Goal: Information Seeking & Learning: Find contact information

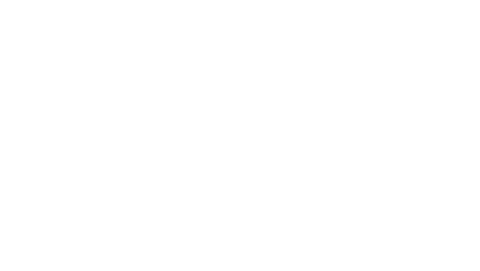
select select "Song"
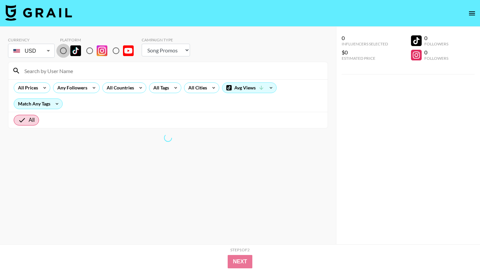
click at [63, 51] on input "radio" at bounding box center [63, 51] width 14 height 14
radio input "true"
click at [80, 92] on div "Any Followers" at bounding box center [70, 88] width 35 height 10
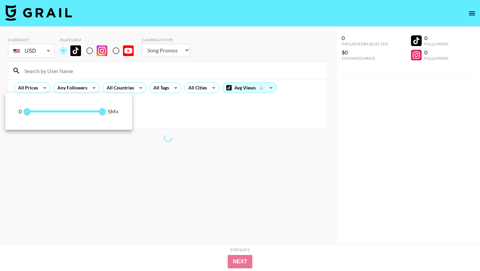
click at [53, 112] on span "0 5,000,000" at bounding box center [64, 111] width 75 height 10
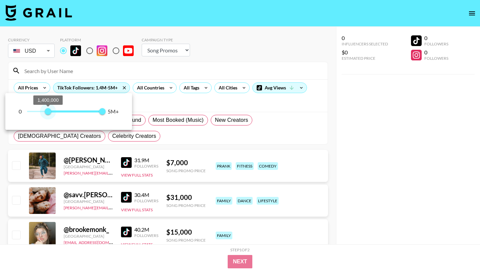
type input "1300000"
drag, startPoint x: 54, startPoint y: 111, endPoint x: 47, endPoint y: 112, distance: 6.4
click at [47, 112] on span "1,300,000" at bounding box center [46, 111] width 7 height 7
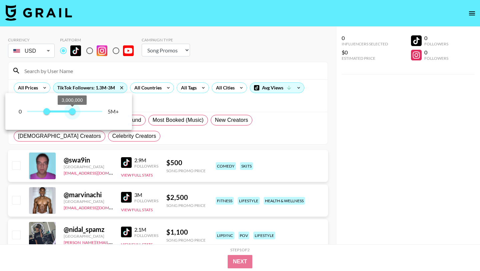
type input "3100000"
drag, startPoint x: 88, startPoint y: 113, endPoint x: 73, endPoint y: 114, distance: 14.7
click at [73, 114] on span "3,100,000" at bounding box center [73, 111] width 7 height 7
click at [229, 51] on div at bounding box center [240, 135] width 480 height 271
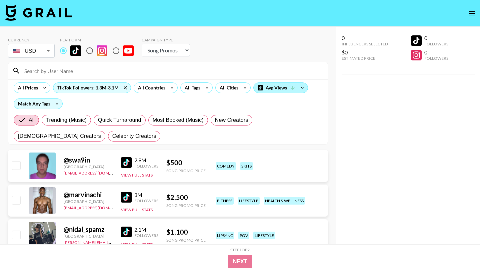
click at [283, 87] on div "Avg Views" at bounding box center [281, 88] width 54 height 10
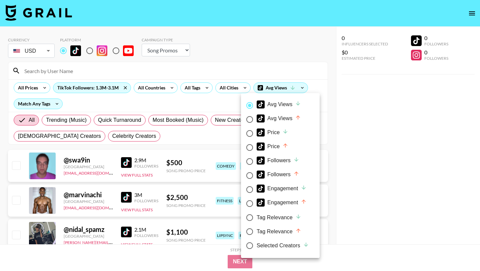
click at [283, 87] on div at bounding box center [240, 135] width 480 height 271
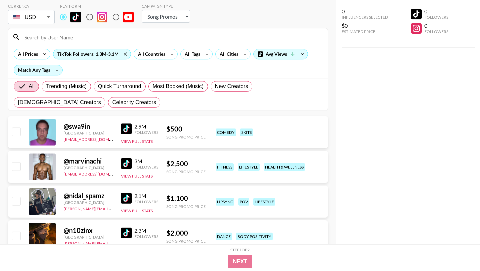
scroll to position [34, 0]
click at [197, 51] on div "All Tags" at bounding box center [191, 54] width 21 height 10
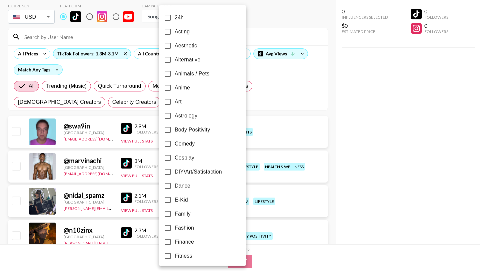
click at [186, 141] on span "Comedy" at bounding box center [185, 144] width 20 height 8
click at [175, 141] on input "Comedy" at bounding box center [168, 144] width 14 height 14
checkbox input "true"
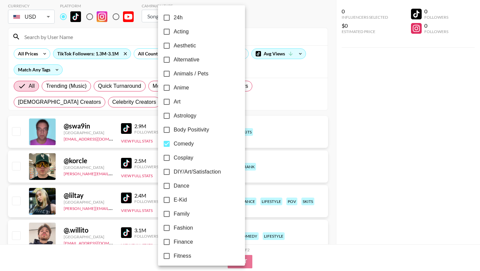
click at [278, 107] on div at bounding box center [240, 135] width 480 height 271
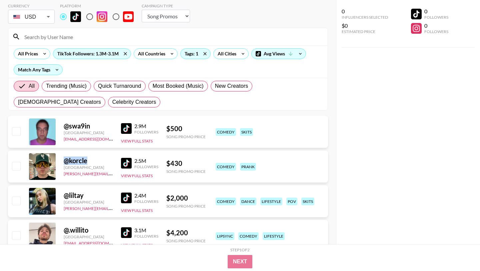
drag, startPoint x: 95, startPoint y: 162, endPoint x: 60, endPoint y: 161, distance: 34.4
click at [60, 161] on div "@ korcle [GEOGRAPHIC_DATA] [PERSON_NAME][EMAIL_ADDRESS][DOMAIN_NAME] 2.5M Follo…" at bounding box center [168, 166] width 320 height 32
copy div "@ korcle"
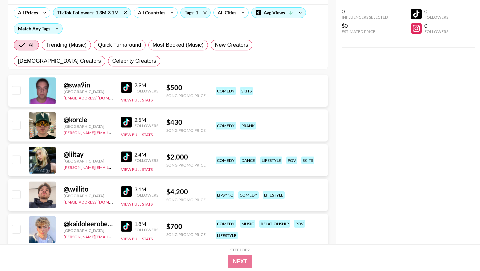
scroll to position [0, 0]
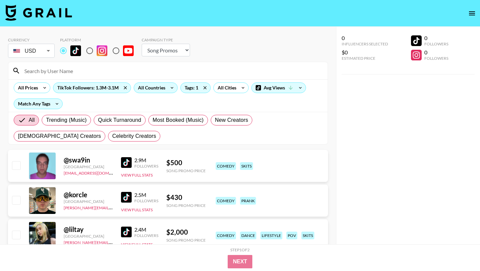
click at [150, 85] on div "All Countries" at bounding box center [150, 88] width 33 height 10
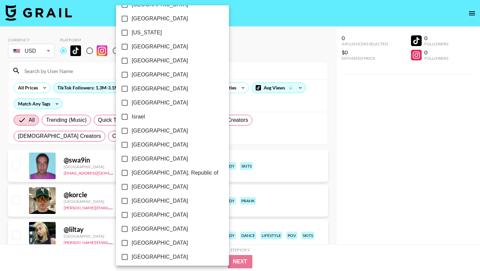
scroll to position [507, 0]
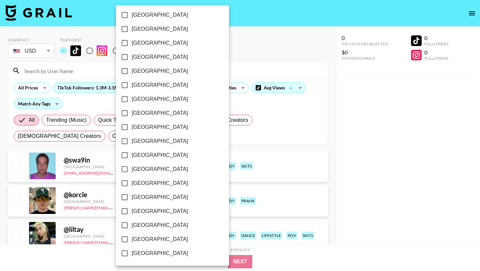
click at [135, 239] on span "[GEOGRAPHIC_DATA]" at bounding box center [160, 239] width 56 height 8
click at [132, 239] on input "[GEOGRAPHIC_DATA]" at bounding box center [125, 239] width 14 height 14
checkbox input "true"
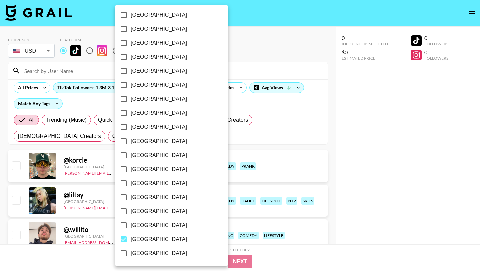
click at [240, 59] on div at bounding box center [240, 135] width 480 height 271
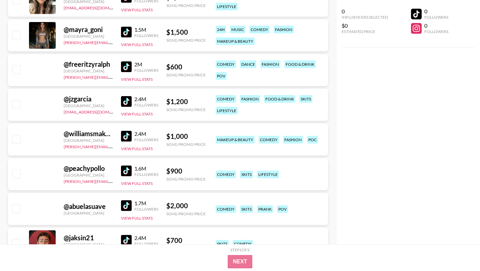
scroll to position [1101, 0]
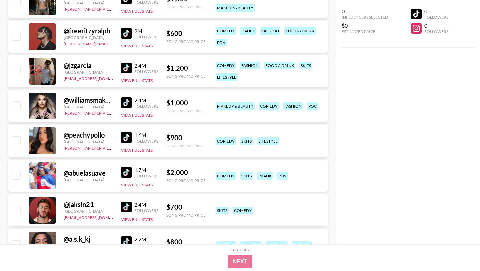
click at [85, 101] on div "@ williamsmakeup" at bounding box center [88, 100] width 49 height 8
click at [119, 105] on div "@ williamsmakeup [GEOGRAPHIC_DATA] [PERSON_NAME][EMAIL_ADDRESS][DOMAIN_NAME] 2.…" at bounding box center [168, 106] width 320 height 32
click at [123, 104] on img at bounding box center [126, 102] width 11 height 11
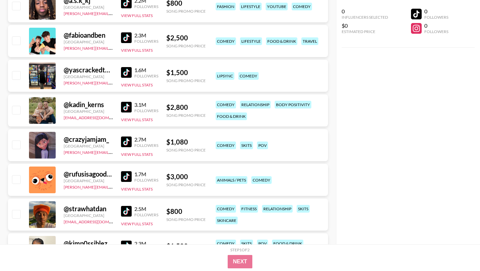
scroll to position [1340, 0]
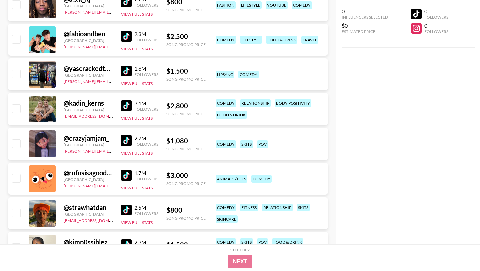
click at [121, 139] on div "@ crazyjamjam_ [GEOGRAPHIC_DATA] [PERSON_NAME][EMAIL_ADDRESS][DOMAIN_NAME] 2.7M…" at bounding box center [168, 144] width 320 height 32
click at [127, 142] on img at bounding box center [126, 140] width 11 height 11
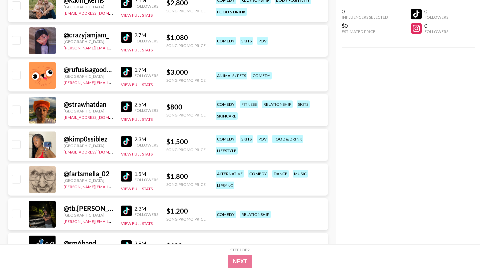
scroll to position [1446, 0]
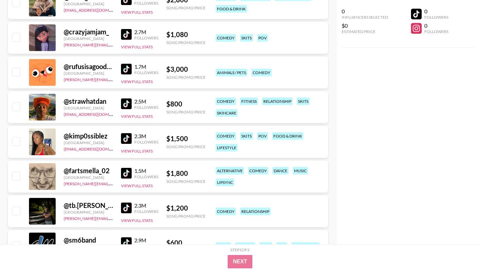
click at [129, 103] on img at bounding box center [126, 103] width 11 height 11
click at [130, 101] on img at bounding box center [126, 103] width 11 height 11
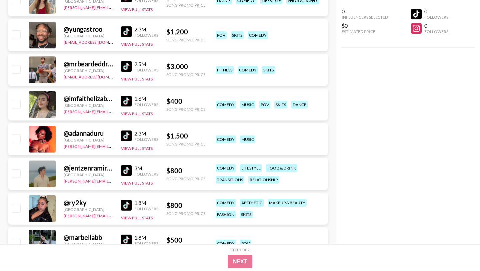
scroll to position [1795, 0]
